Goal: Task Accomplishment & Management: Manage account settings

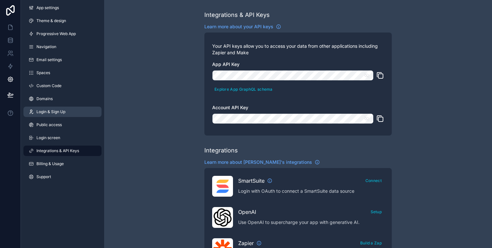
click at [54, 108] on link "Login & Sign Up" at bounding box center [62, 112] width 78 height 10
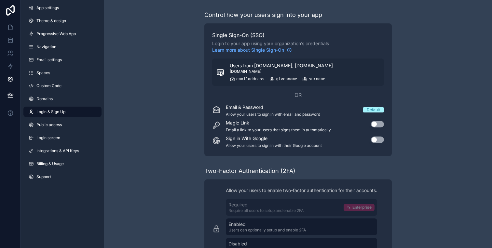
click at [61, 114] on span "Login & Sign Up" at bounding box center [50, 111] width 29 height 5
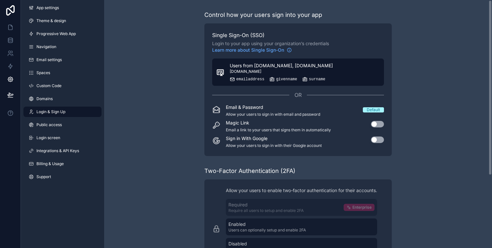
click at [268, 75] on div "Users from [DOMAIN_NAME], [DOMAIN_NAME] [DOMAIN_NAME] emailaddress givenname su…" at bounding box center [281, 72] width 103 height 20
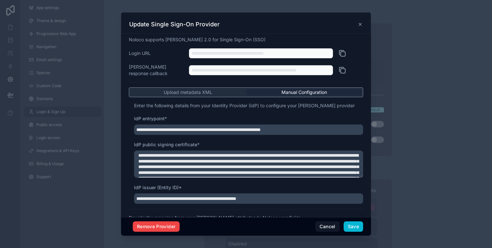
click at [420, 67] on div at bounding box center [246, 124] width 492 height 248
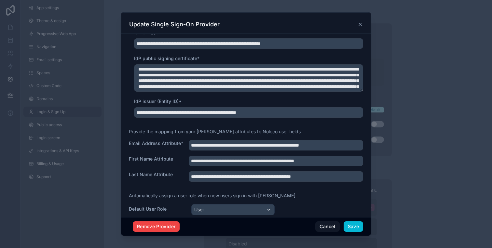
scroll to position [90, 0]
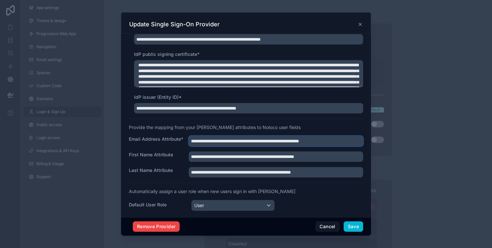
click at [250, 138] on input "**********" at bounding box center [276, 141] width 174 height 10
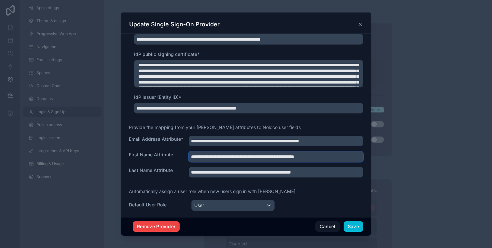
click at [218, 146] on input "**********" at bounding box center [276, 141] width 174 height 10
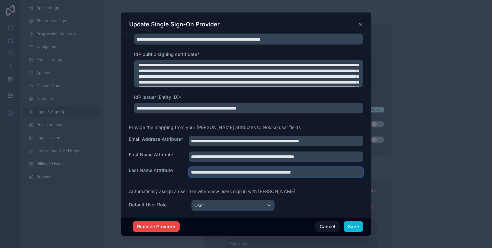
click at [238, 146] on input "**********" at bounding box center [276, 141] width 174 height 10
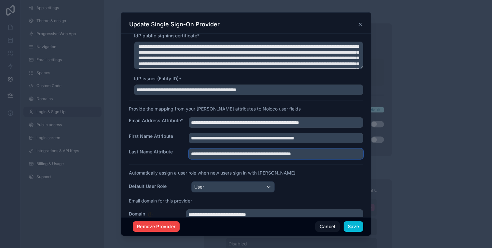
scroll to position [112, 0]
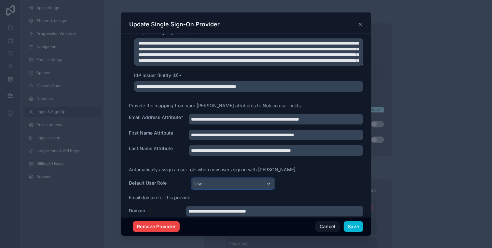
click at [222, 181] on div "User" at bounding box center [233, 184] width 83 height 10
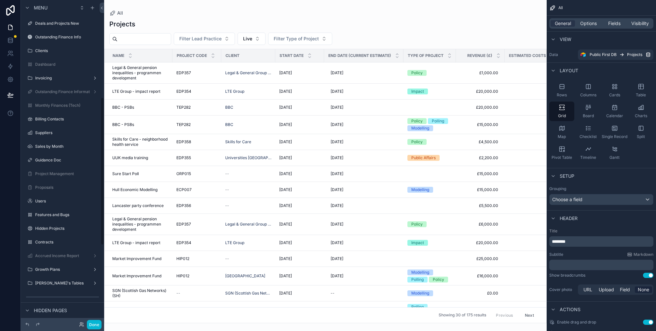
scroll to position [212, 0]
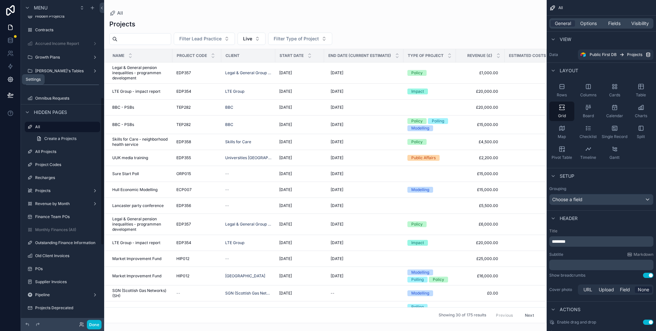
click at [10, 80] on icon at bounding box center [10, 79] width 7 height 7
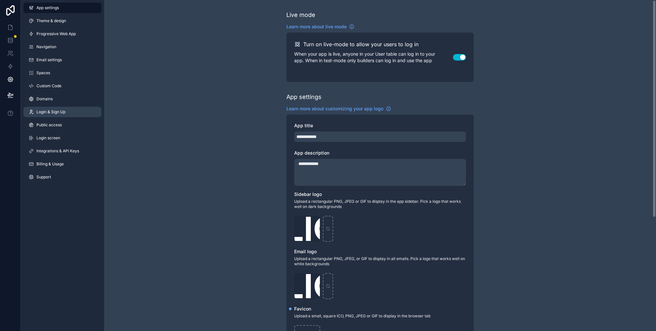
click at [58, 113] on span "Login & Sign Up" at bounding box center [50, 111] width 29 height 5
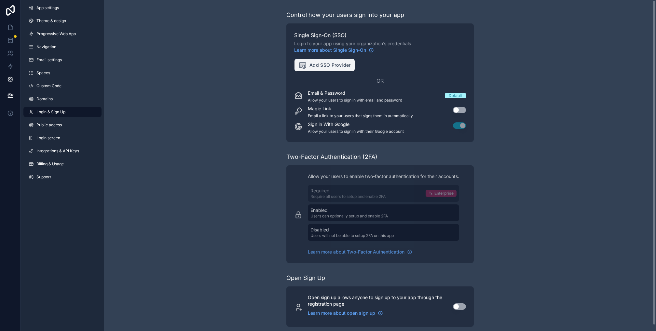
click at [308, 66] on span "Add SSO Provider" at bounding box center [324, 65] width 52 height 8
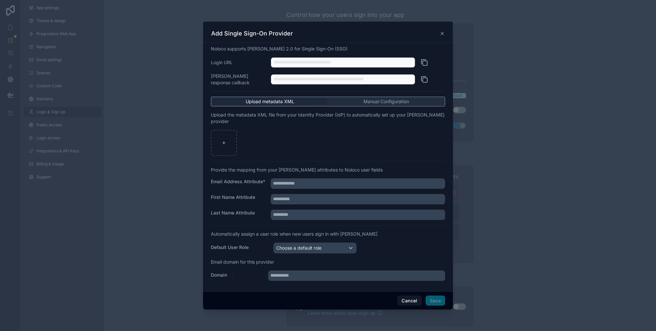
click at [424, 66] on icon at bounding box center [424, 63] width 8 height 8
click at [425, 83] on icon at bounding box center [424, 80] width 8 height 8
click at [220, 140] on div at bounding box center [224, 143] width 26 height 26
type input "**********"
click at [291, 179] on input "text" at bounding box center [358, 183] width 174 height 10
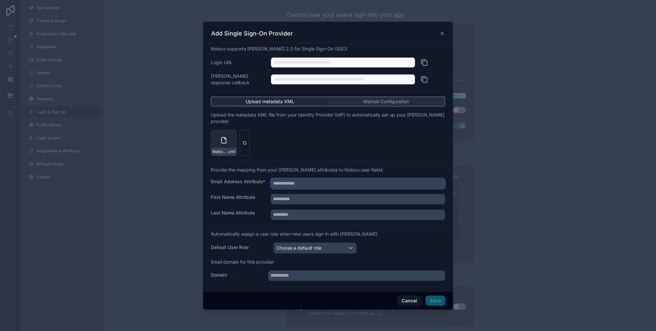
paste input "**********"
type input "**********"
click at [295, 189] on input "text" at bounding box center [358, 183] width 174 height 10
paste input "**********"
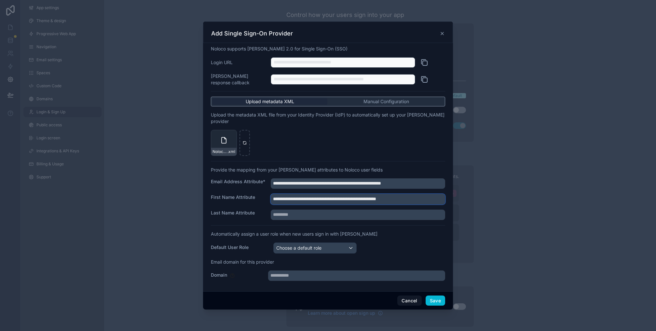
type input "**********"
click at [285, 189] on input "text" at bounding box center [358, 183] width 174 height 10
paste input "**********"
type input "**********"
click at [340, 243] on div "Choose a default role" at bounding box center [315, 248] width 83 height 10
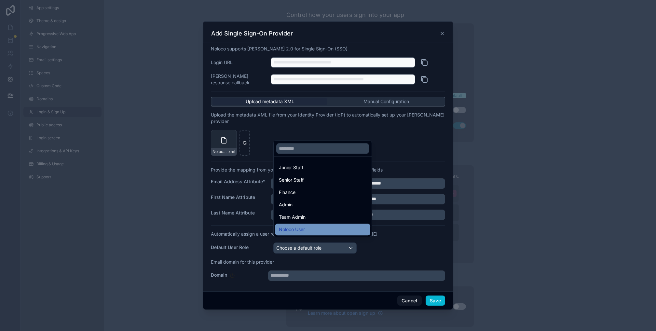
click at [330, 231] on div "Noloco User" at bounding box center [323, 230] width 88 height 8
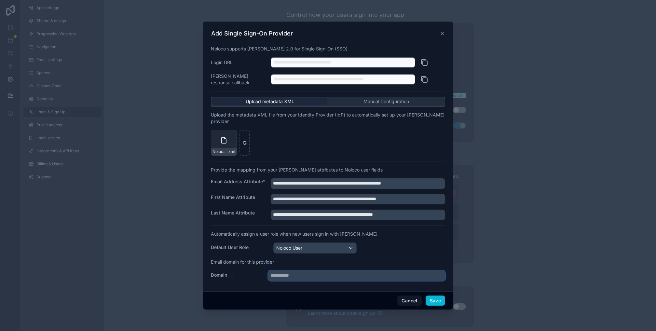
click at [295, 248] on input "text" at bounding box center [356, 275] width 177 height 10
type input "**********"
click at [308, 244] on div "Noloco User" at bounding box center [315, 248] width 83 height 10
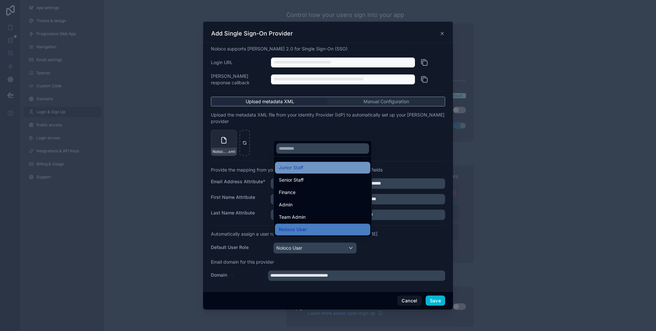
click at [317, 171] on div "Junior Staff" at bounding box center [323, 168] width 88 height 8
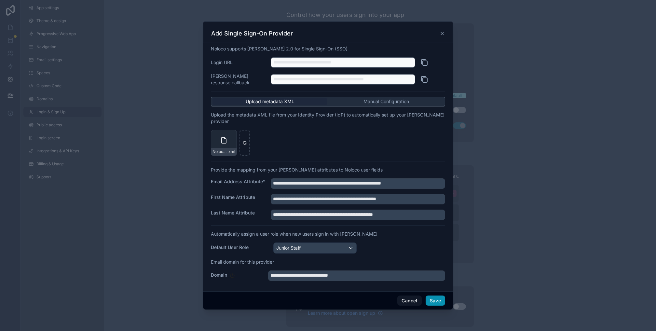
click at [439, 248] on button "Save" at bounding box center [436, 300] width 20 height 10
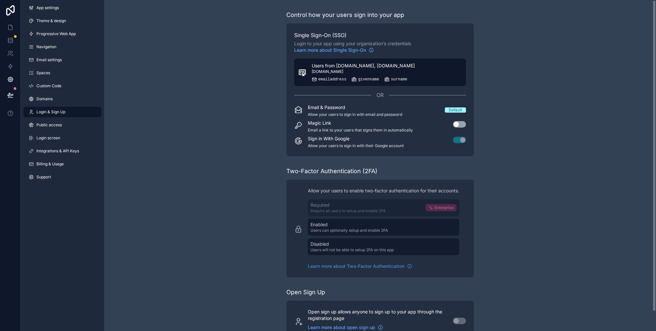
click at [393, 63] on span "Users from [DOMAIN_NAME], [DOMAIN_NAME]" at bounding box center [363, 65] width 103 height 7
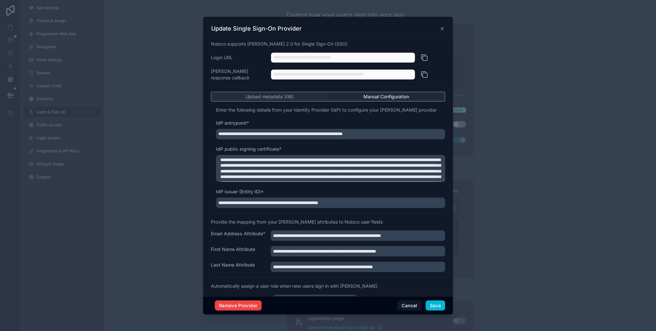
click at [427, 57] on icon at bounding box center [425, 58] width 5 height 5
click at [443, 27] on icon at bounding box center [442, 28] width 3 height 3
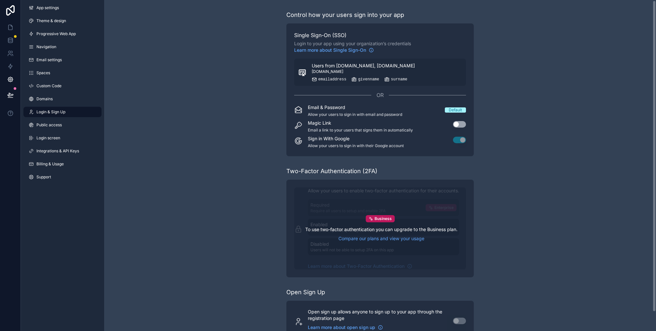
scroll to position [1, 0]
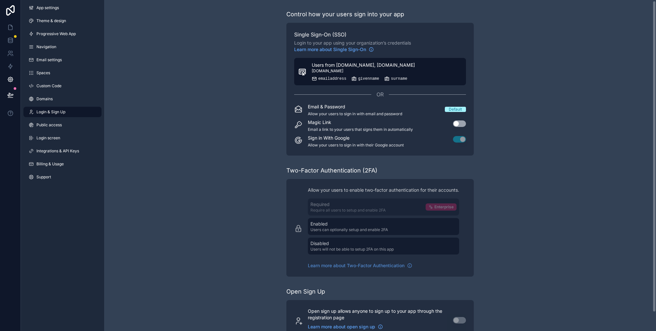
click at [346, 74] on div "Users from publicfirst.co.uk, stonehaven.uk.com login.microsoftonline.com email…" at bounding box center [363, 72] width 103 height 20
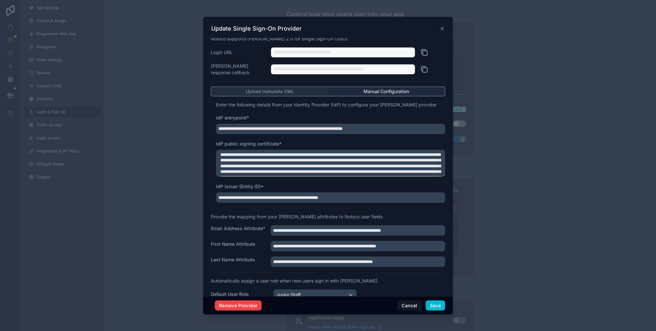
scroll to position [0, 0]
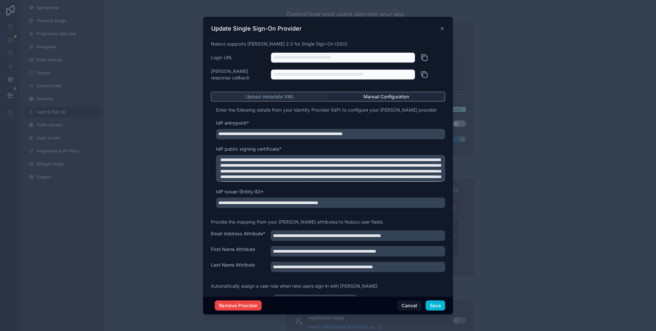
click at [442, 29] on icon at bounding box center [442, 28] width 3 height 3
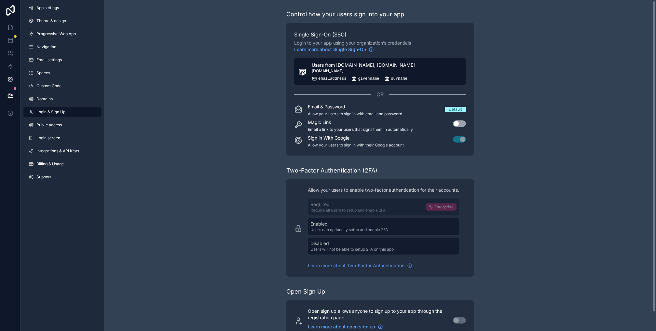
click at [357, 65] on span "Users from [DOMAIN_NAME], [DOMAIN_NAME]" at bounding box center [363, 65] width 103 height 7
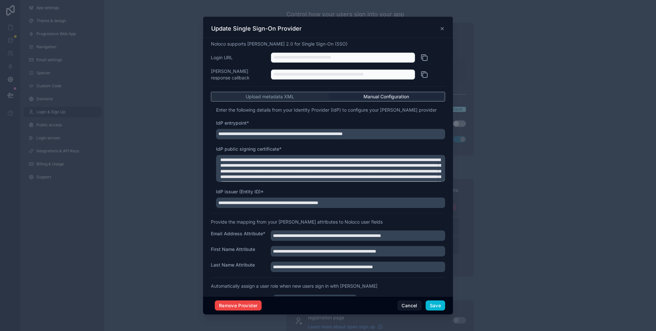
click at [424, 58] on icon at bounding box center [424, 58] width 8 height 8
click at [453, 32] on div at bounding box center [328, 165] width 656 height 331
click at [443, 30] on icon at bounding box center [442, 28] width 5 height 5
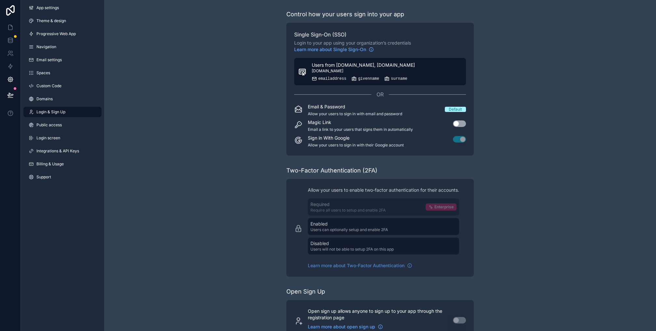
click at [345, 75] on div "Users from publicfirst.co.uk, stonehaven.uk.com login.microsoftonline.com email…" at bounding box center [363, 72] width 103 height 20
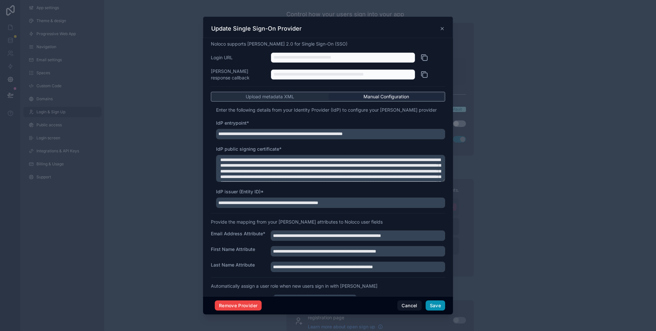
click at [436, 248] on button "Save" at bounding box center [436, 305] width 20 height 10
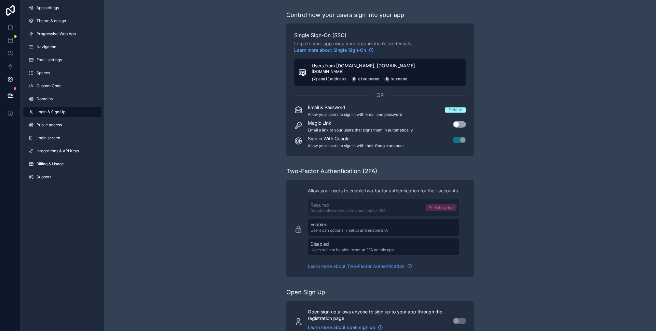
click at [381, 63] on span "Users from [DOMAIN_NAME], [DOMAIN_NAME]" at bounding box center [363, 65] width 103 height 7
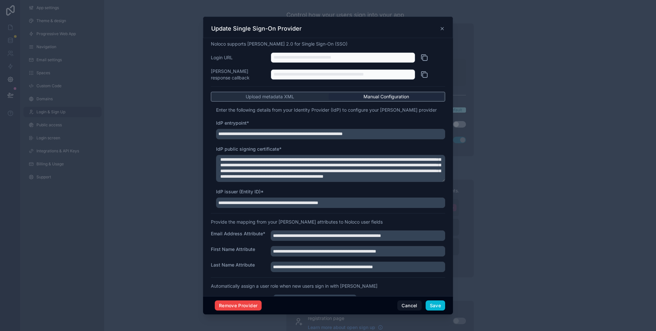
scroll to position [51, 0]
click at [154, 158] on div at bounding box center [328, 165] width 656 height 331
click at [444, 27] on icon at bounding box center [442, 28] width 5 height 5
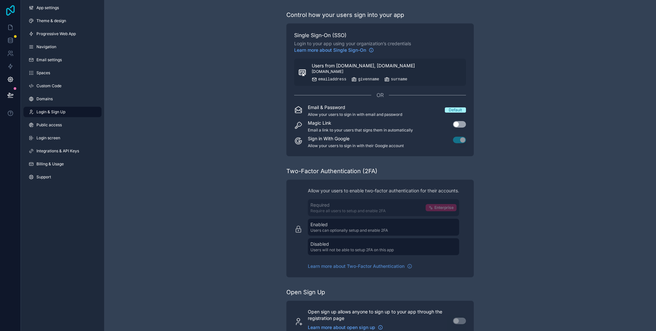
click at [11, 11] on icon at bounding box center [10, 10] width 8 height 10
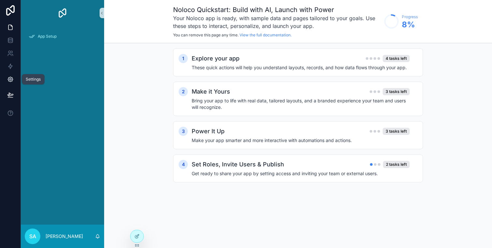
click at [11, 80] on icon at bounding box center [10, 79] width 7 height 7
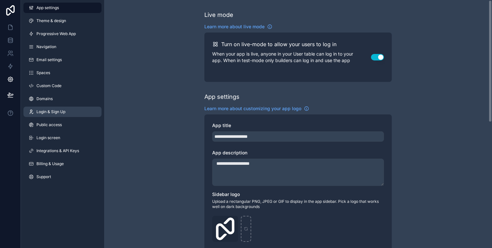
click at [54, 111] on span "Login & Sign Up" at bounding box center [50, 111] width 29 height 5
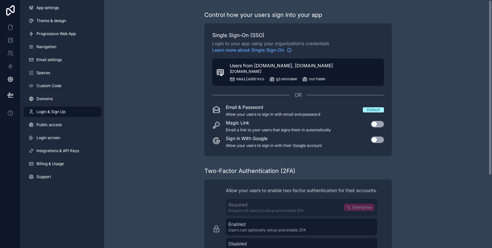
click at [259, 66] on span "Users from [DOMAIN_NAME], [DOMAIN_NAME]" at bounding box center [281, 65] width 103 height 7
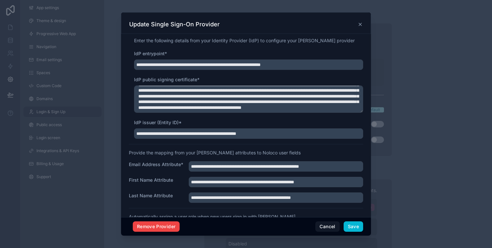
scroll to position [63, 0]
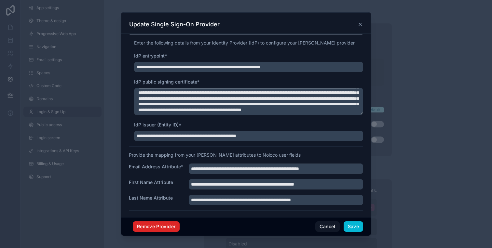
drag, startPoint x: 161, startPoint y: 225, endPoint x: 229, endPoint y: 166, distance: 90.2
click at [229, 166] on div "**********" at bounding box center [246, 124] width 250 height 224
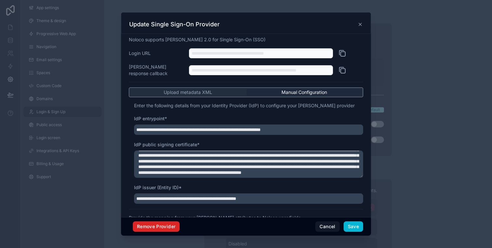
scroll to position [51, 0]
click at [171, 227] on button "Remove Provider" at bounding box center [156, 227] width 47 height 10
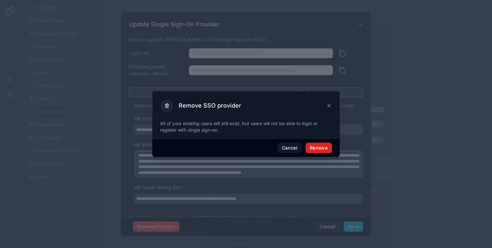
click at [324, 148] on button "Remove" at bounding box center [319, 148] width 26 height 10
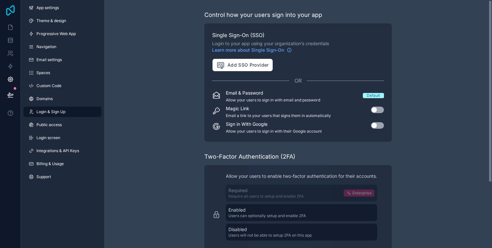
click at [11, 12] on icon at bounding box center [10, 10] width 13 height 10
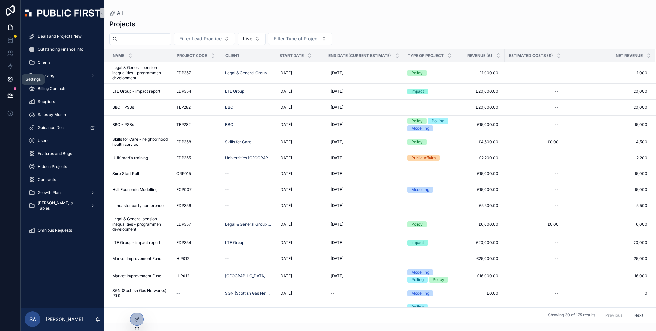
click at [13, 82] on icon at bounding box center [10, 79] width 7 height 7
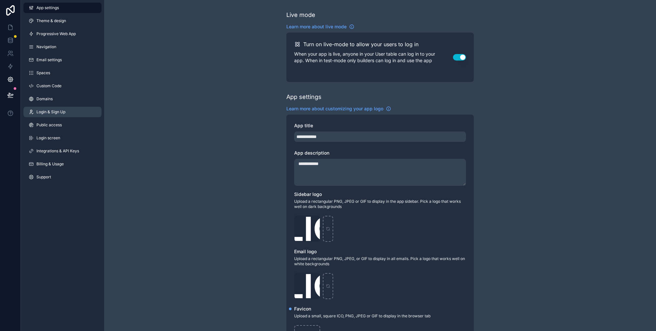
click at [54, 115] on link "Login & Sign Up" at bounding box center [62, 112] width 78 height 10
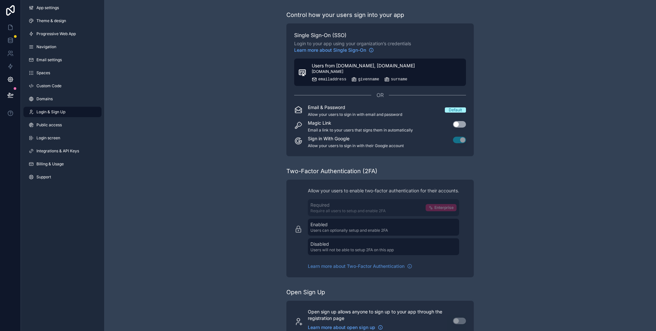
click at [368, 79] on div "givenname" at bounding box center [365, 79] width 28 height 5
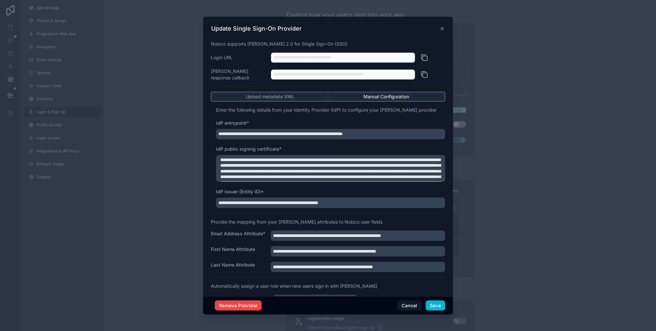
click at [276, 95] on span "Upload metadata XML" at bounding box center [270, 96] width 48 height 7
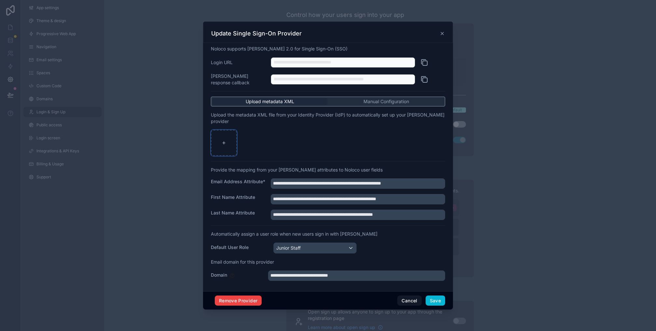
click at [218, 141] on div at bounding box center [224, 143] width 26 height 26
type input "**********"
click at [307, 272] on input "**********" at bounding box center [356, 275] width 177 height 10
click at [435, 296] on button "Save" at bounding box center [436, 300] width 20 height 10
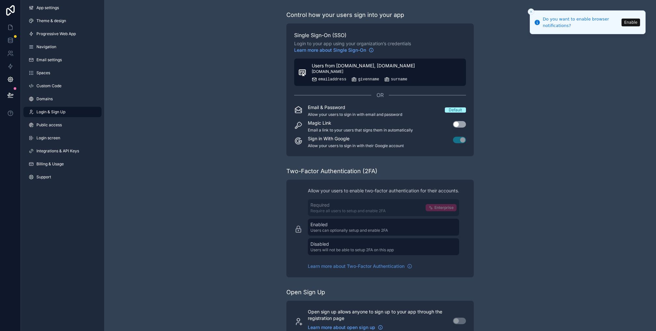
click at [343, 72] on span "[DOMAIN_NAME]" at bounding box center [328, 71] width 32 height 5
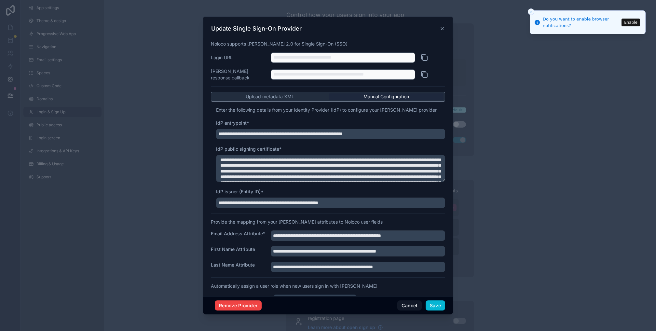
scroll to position [43, 0]
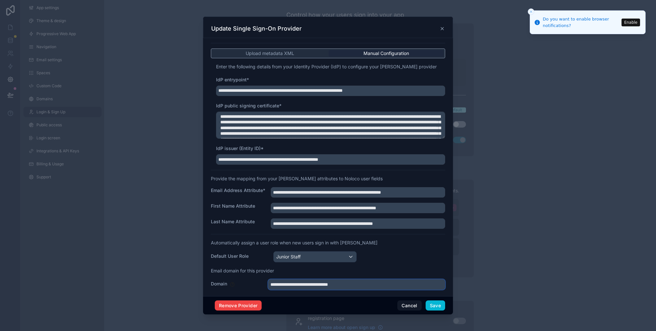
drag, startPoint x: 306, startPoint y: 282, endPoint x: 182, endPoint y: 280, distance: 124.7
click at [182, 280] on div "**********" at bounding box center [328, 165] width 656 height 331
type input "**********"
click at [442, 309] on button "Save" at bounding box center [436, 305] width 20 height 10
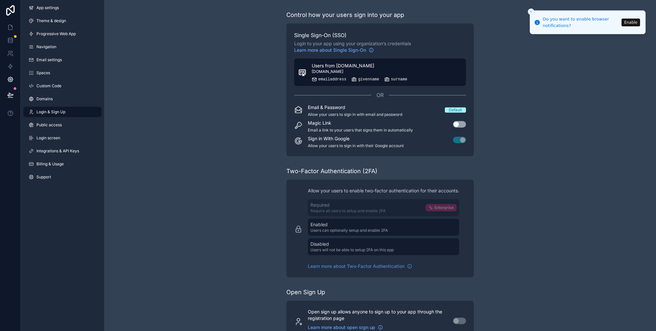
click at [388, 76] on div "Users from stonehaven.uk.com login.microsoftonline.com emailaddress givenname s…" at bounding box center [360, 72] width 96 height 20
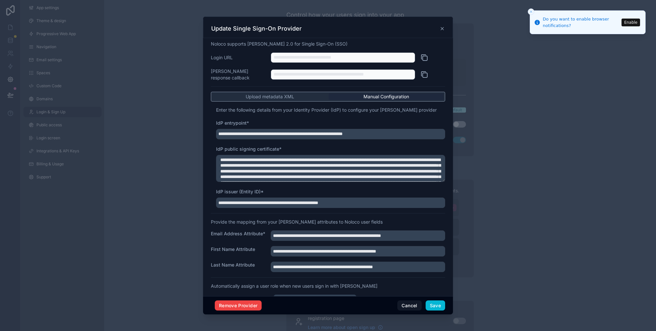
click at [427, 75] on icon at bounding box center [424, 75] width 8 height 8
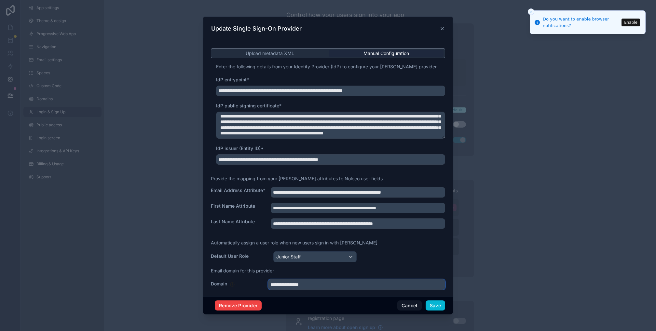
click at [315, 282] on input "**********" at bounding box center [356, 284] width 177 height 10
click at [270, 282] on input "**********" at bounding box center [356, 284] width 177 height 10
type input "**********"
click at [435, 305] on button "Save" at bounding box center [436, 305] width 20 height 10
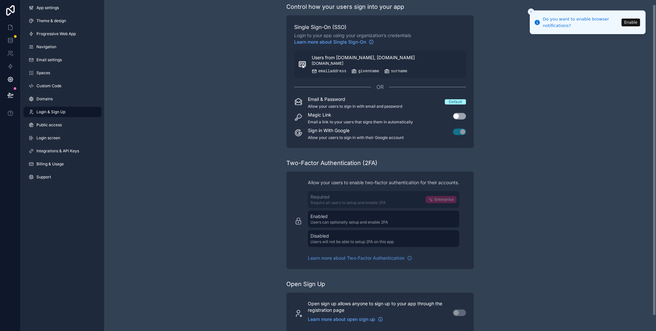
scroll to position [0, 0]
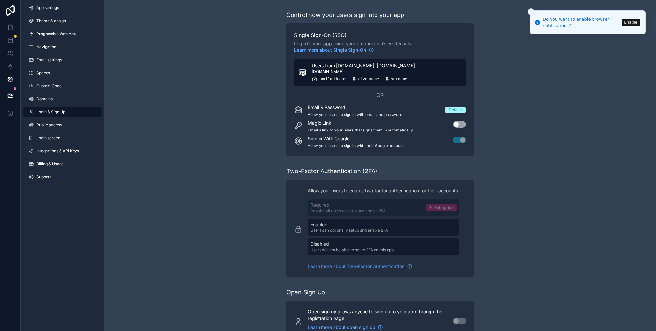
click at [341, 71] on span "[DOMAIN_NAME]" at bounding box center [328, 71] width 32 height 5
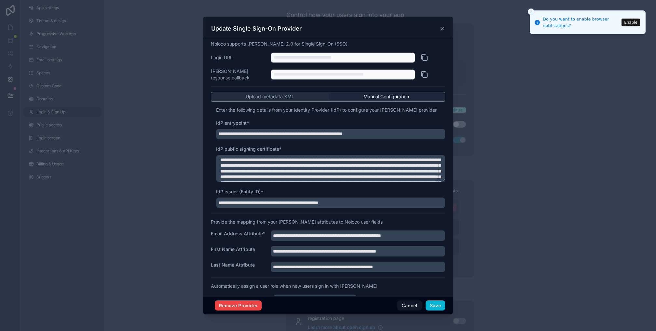
click at [426, 58] on icon at bounding box center [424, 58] width 8 height 8
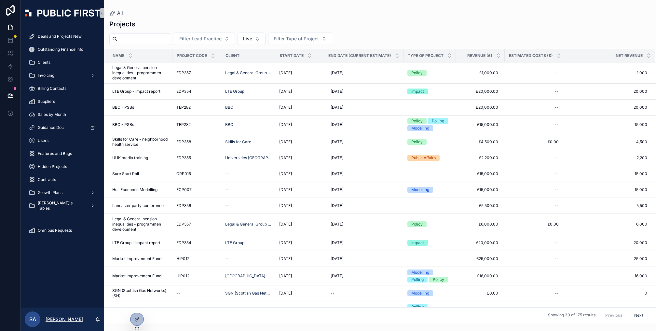
click at [58, 321] on p "[PERSON_NAME]" at bounding box center [64, 319] width 37 height 7
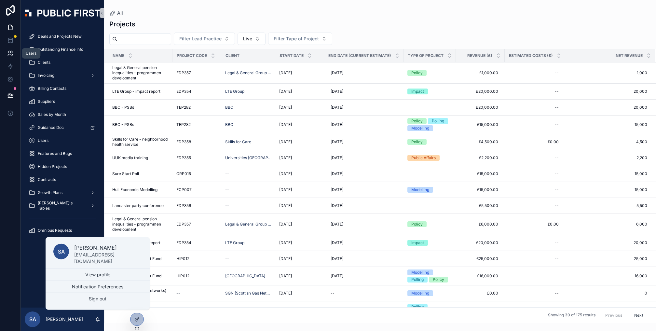
click at [7, 54] on icon at bounding box center [10, 53] width 7 height 7
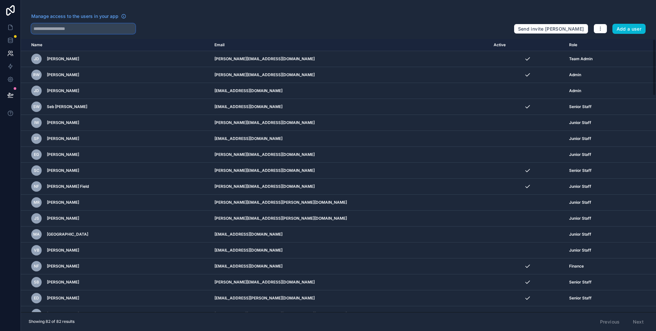
click at [66, 31] on input "text" at bounding box center [83, 28] width 104 height 10
type input "*****"
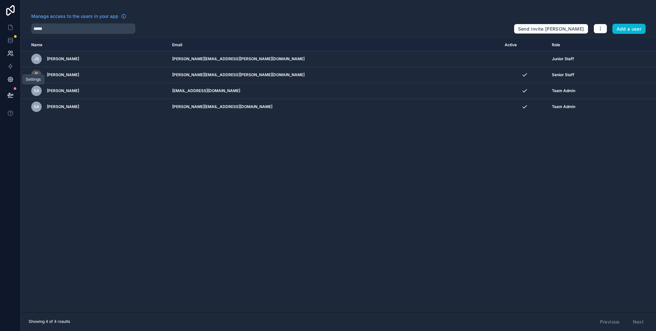
click at [12, 76] on icon at bounding box center [10, 79] width 7 height 7
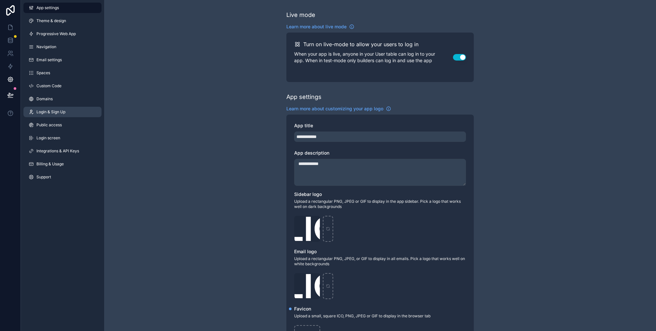
click at [51, 110] on span "Login & Sign Up" at bounding box center [50, 111] width 29 height 5
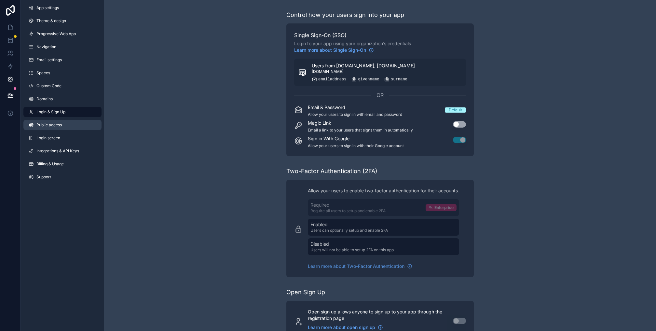
click at [50, 124] on span "Public access" at bounding box center [48, 124] width 25 height 5
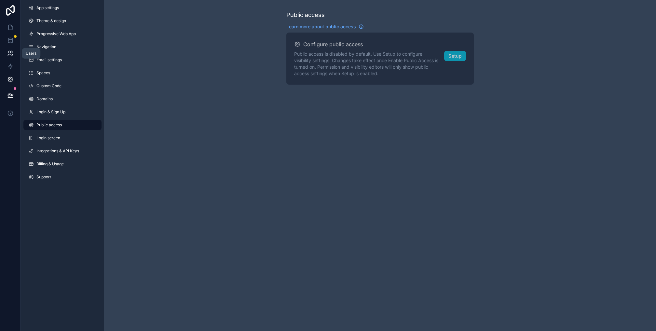
click at [12, 55] on icon at bounding box center [12, 55] width 1 height 2
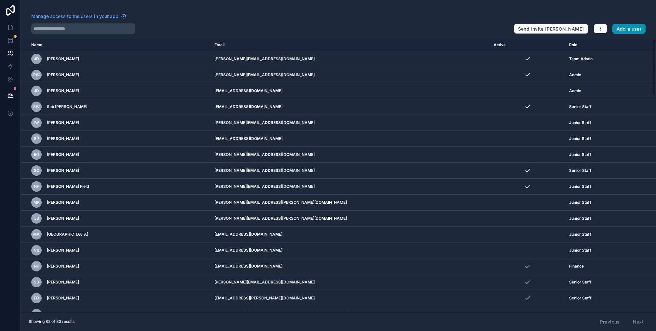
click at [624, 33] on button "Add a user" at bounding box center [629, 29] width 34 height 10
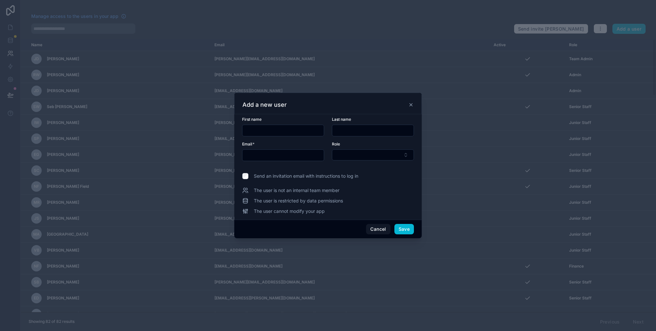
click at [8, 56] on div at bounding box center [328, 165] width 656 height 331
click at [412, 103] on icon at bounding box center [410, 104] width 5 height 5
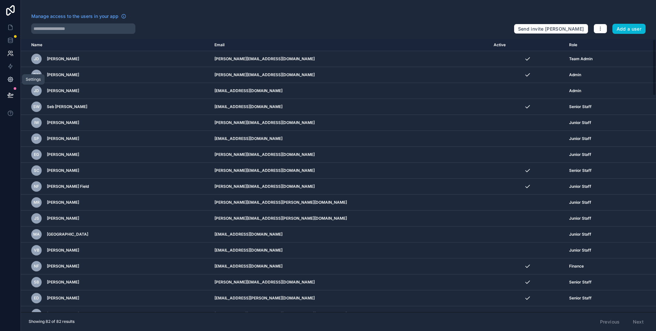
click at [12, 80] on icon at bounding box center [10, 79] width 5 height 5
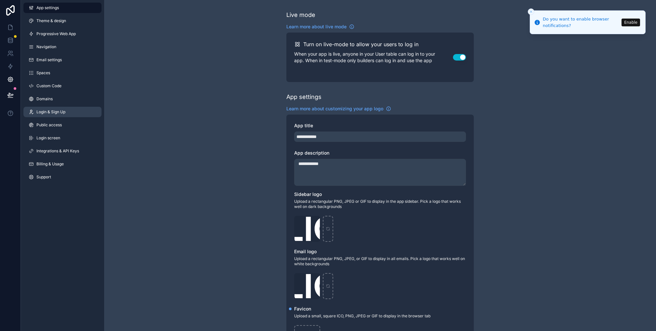
click at [52, 112] on span "Login & Sign Up" at bounding box center [50, 111] width 29 height 5
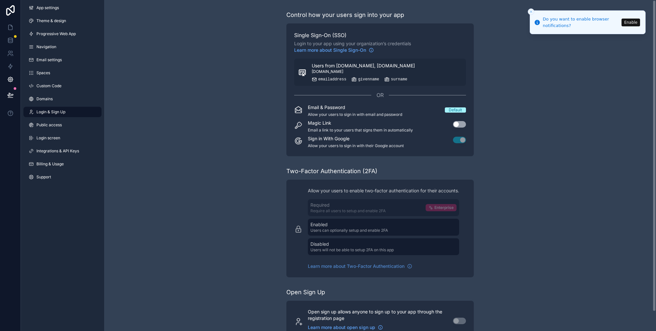
click at [210, 100] on div "Control how your users sign into your app Single Sign-On (SSO) Login to your ap…" at bounding box center [380, 175] width 552 height 351
click at [65, 134] on link "Login screen" at bounding box center [62, 138] width 78 height 10
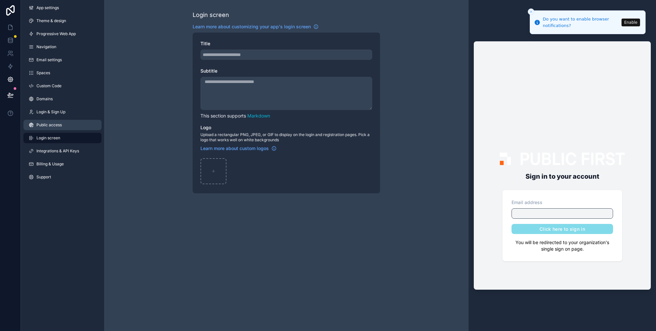
click at [60, 127] on span "Public access" at bounding box center [48, 124] width 25 height 5
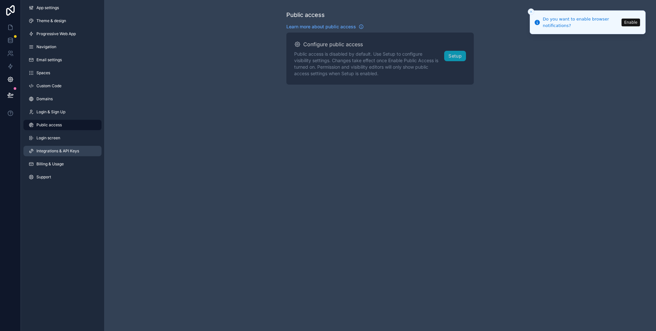
click at [55, 149] on span "Integrations & API Keys" at bounding box center [57, 150] width 43 height 5
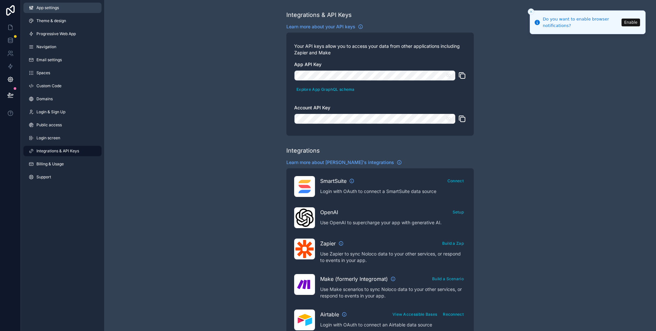
click at [58, 8] on span "App settings" at bounding box center [47, 7] width 22 height 5
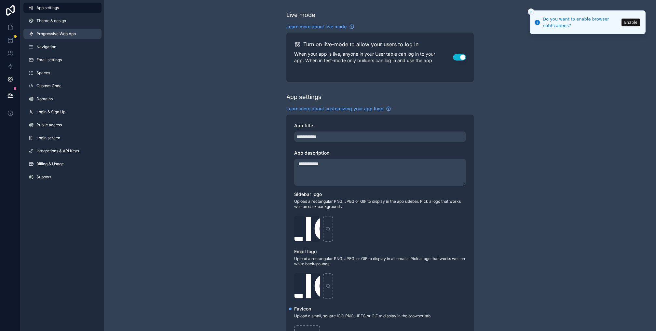
click at [56, 29] on link "Progressive Web App" at bounding box center [62, 34] width 78 height 10
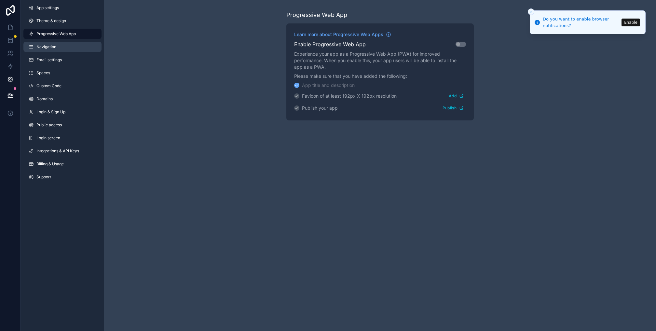
click at [51, 49] on span "Navigation" at bounding box center [46, 46] width 20 height 5
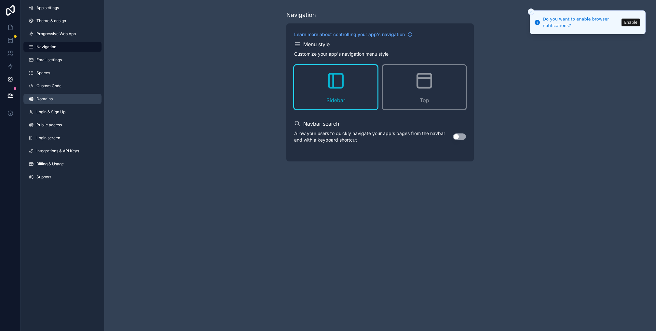
click at [48, 96] on link "Domains" at bounding box center [62, 99] width 78 height 10
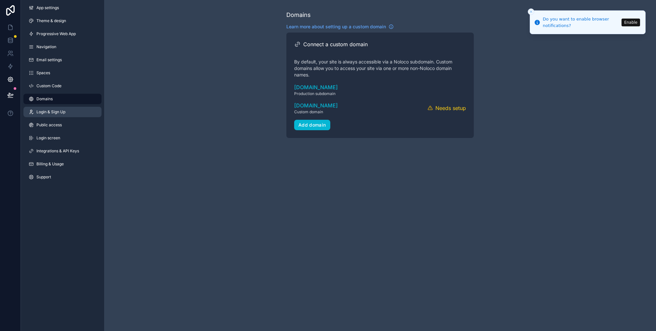
click at [54, 111] on span "Login & Sign Up" at bounding box center [50, 111] width 29 height 5
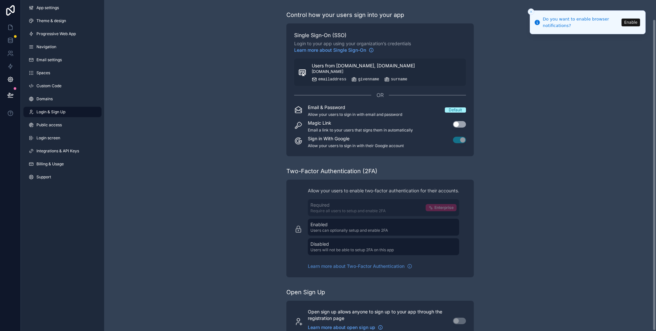
scroll to position [20, 0]
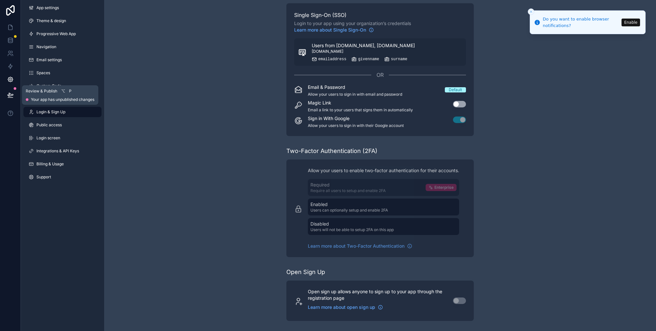
click at [9, 90] on button at bounding box center [10, 95] width 14 height 18
click at [203, 81] on div "Control how your users sign into your app Single Sign-On (SSO) Login to your ap…" at bounding box center [380, 155] width 552 height 351
click at [9, 79] on icon at bounding box center [10, 80] width 2 height 2
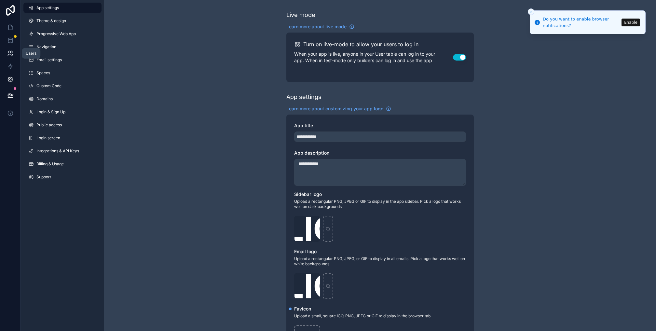
click at [14, 50] on link at bounding box center [10, 53] width 21 height 13
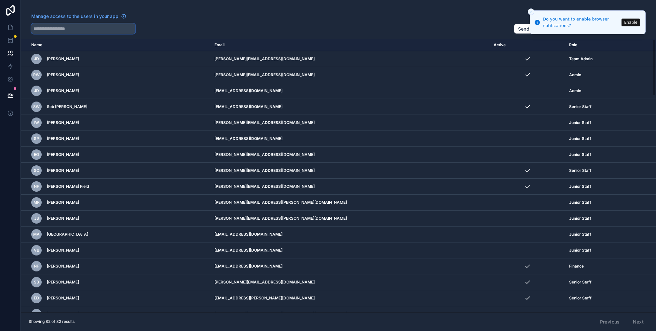
click at [97, 29] on input "text" at bounding box center [83, 28] width 104 height 10
type input "*****"
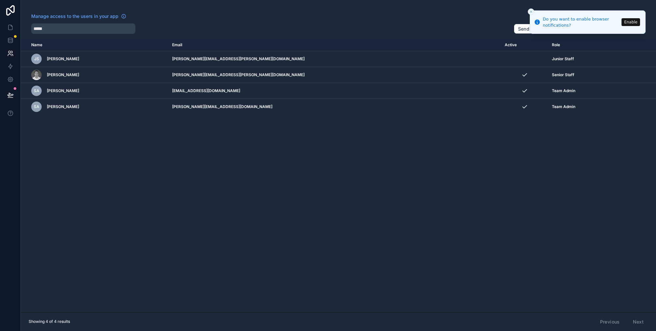
click at [529, 13] on icon "Close toast" at bounding box center [531, 12] width 4 height 4
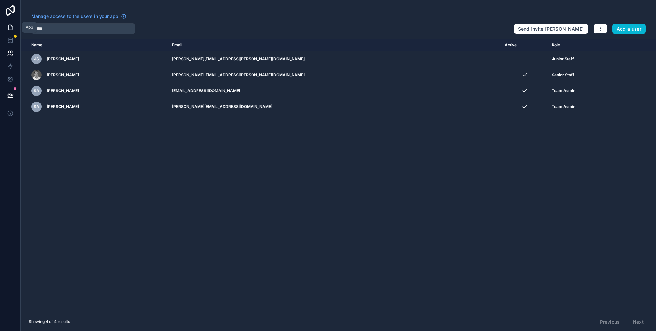
click at [12, 29] on icon at bounding box center [10, 27] width 4 height 5
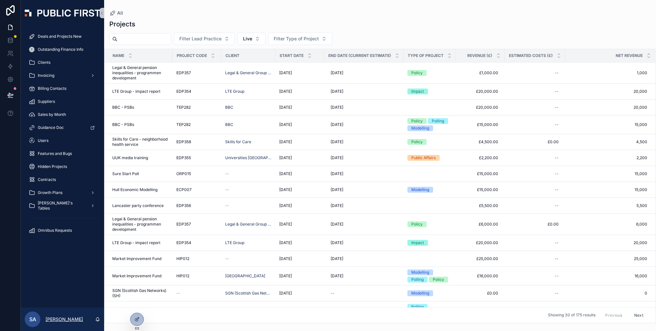
click at [56, 322] on p "[PERSON_NAME]" at bounding box center [64, 319] width 37 height 7
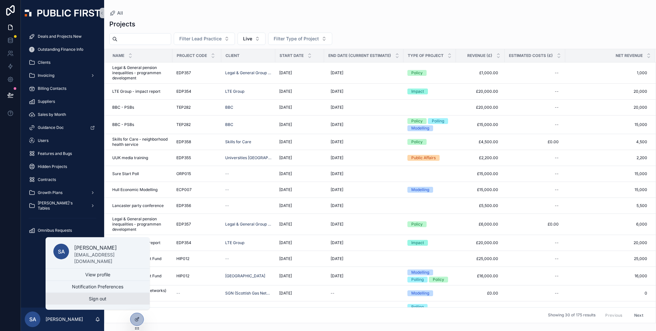
click at [91, 298] on button "Sign out" at bounding box center [98, 299] width 104 height 12
